Goal: Task Accomplishment & Management: Manage account settings

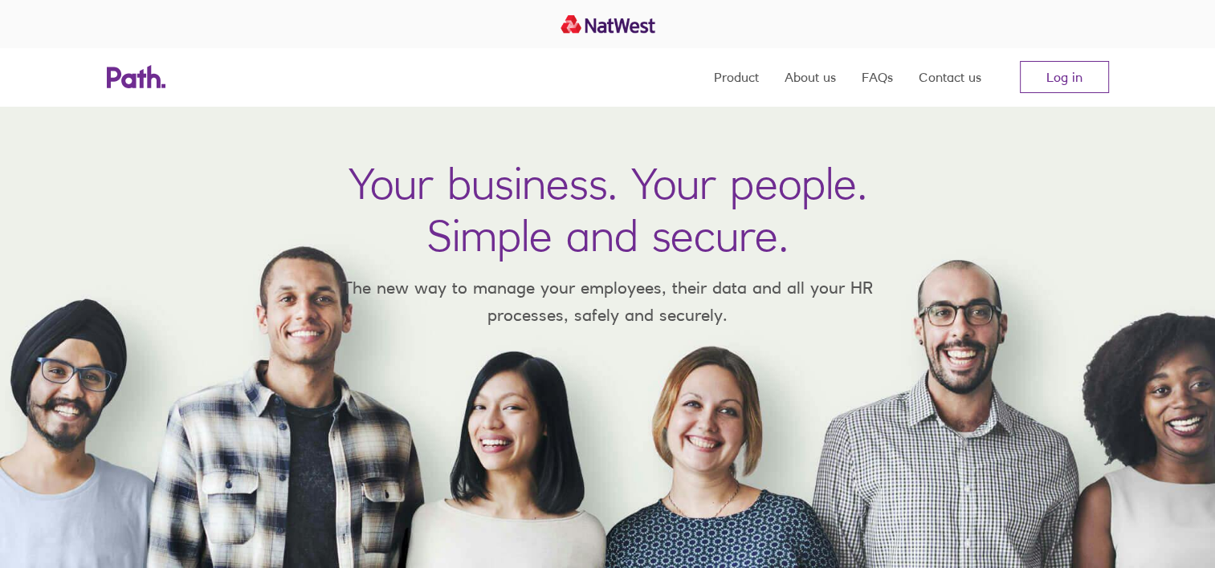
click at [1072, 96] on nav "Product About us FAQs Contact us Log in" at bounding box center [911, 77] width 395 height 58
click at [1062, 73] on link "Log in" at bounding box center [1064, 77] width 89 height 32
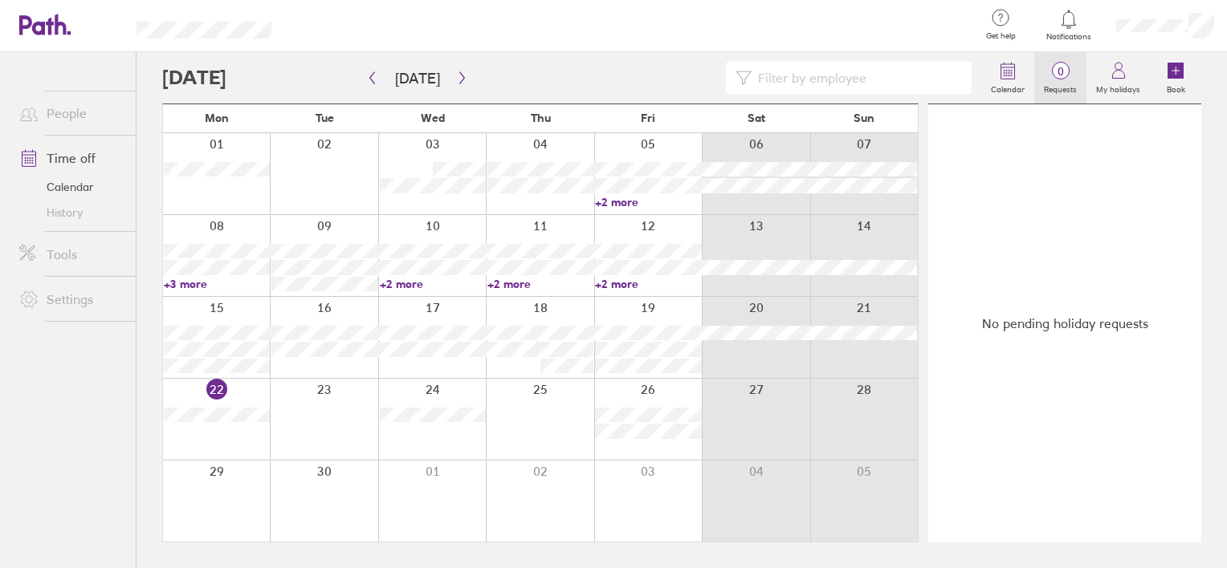
click at [1064, 74] on span "0" at bounding box center [1060, 71] width 52 height 13
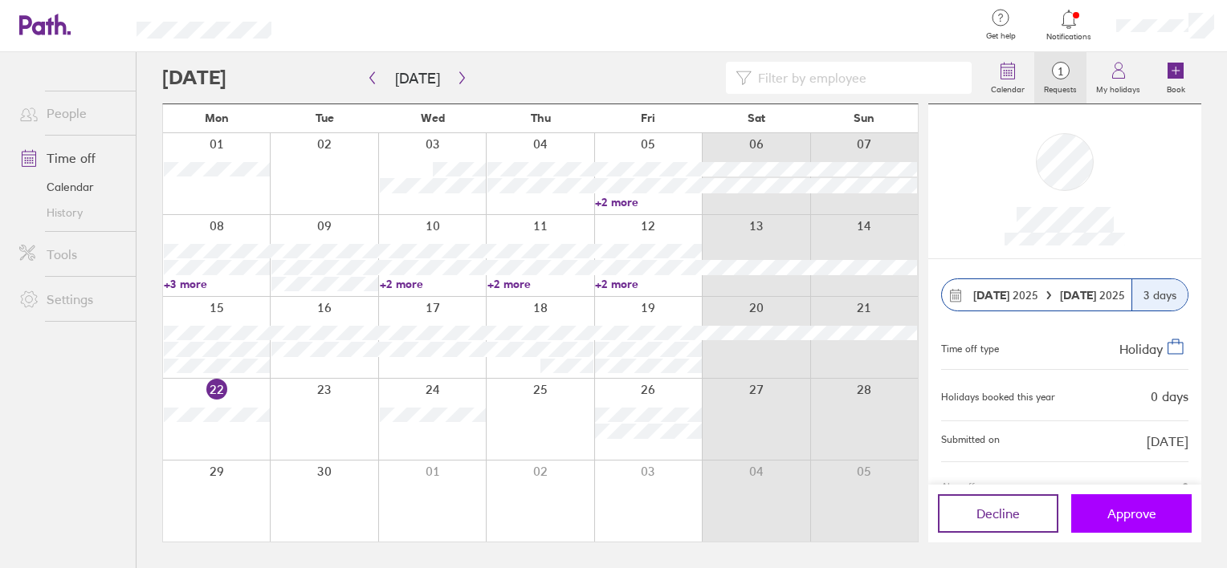
click at [1142, 504] on button "Approve" at bounding box center [1131, 514] width 120 height 39
